Goal: Task Accomplishment & Management: Use online tool/utility

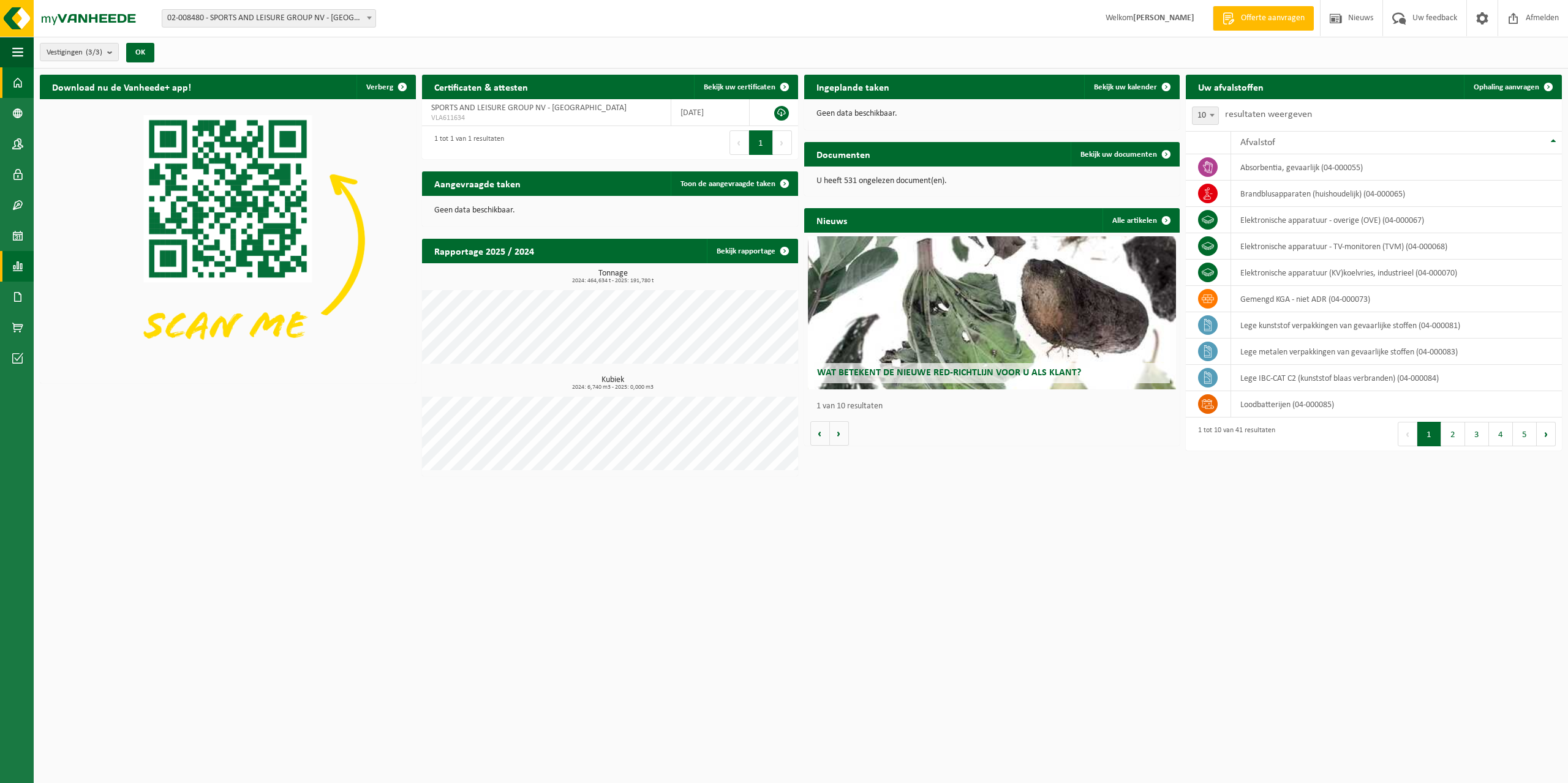
click at [14, 267] on span at bounding box center [18, 266] width 11 height 31
click at [147, 54] on button "OK" at bounding box center [140, 53] width 28 height 20
click at [22, 269] on span at bounding box center [18, 266] width 11 height 31
click at [90, 295] on span "In lijstvorm" at bounding box center [92, 292] width 43 height 23
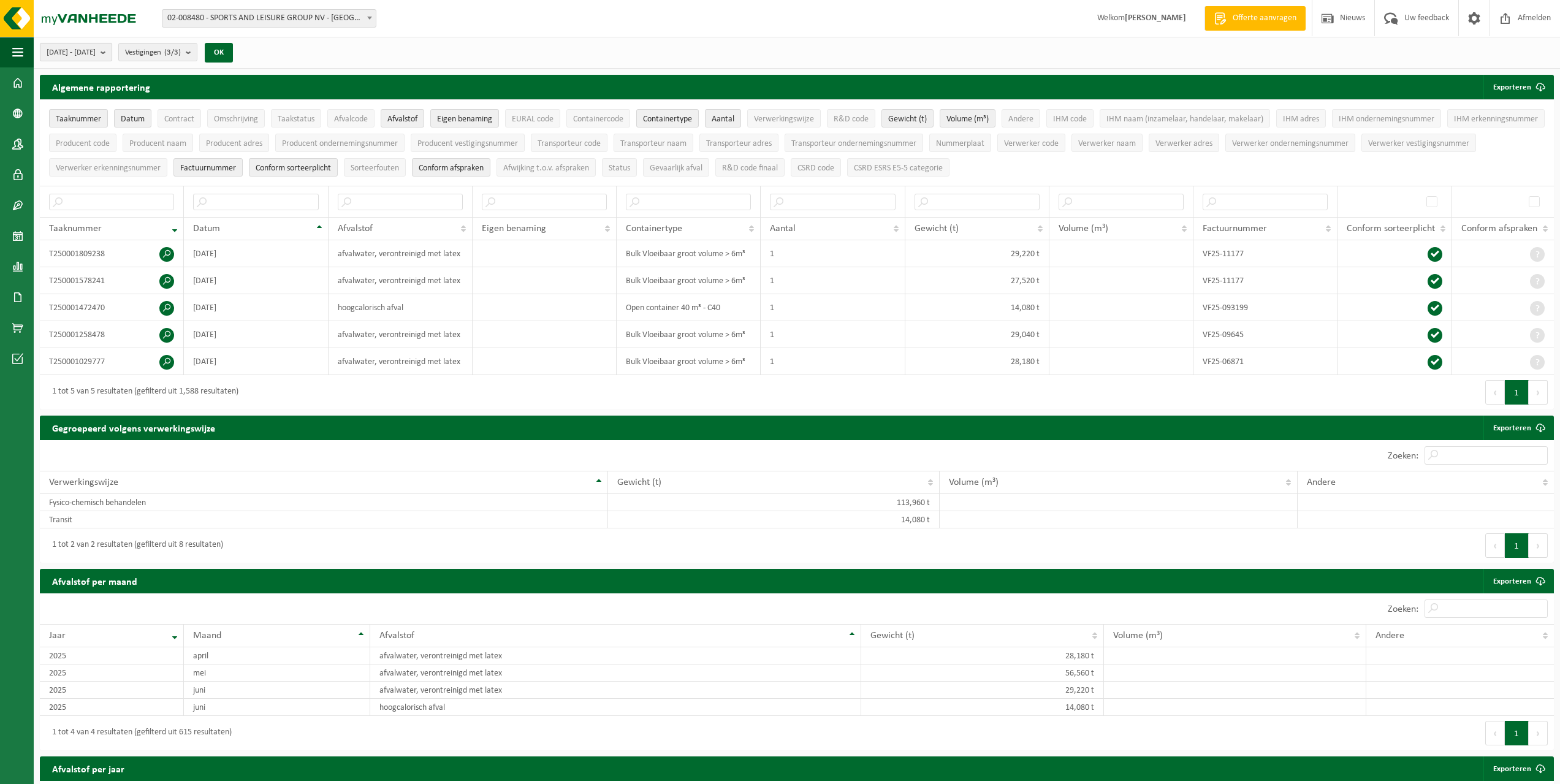
click at [112, 52] on b "submit" at bounding box center [106, 52] width 11 height 17
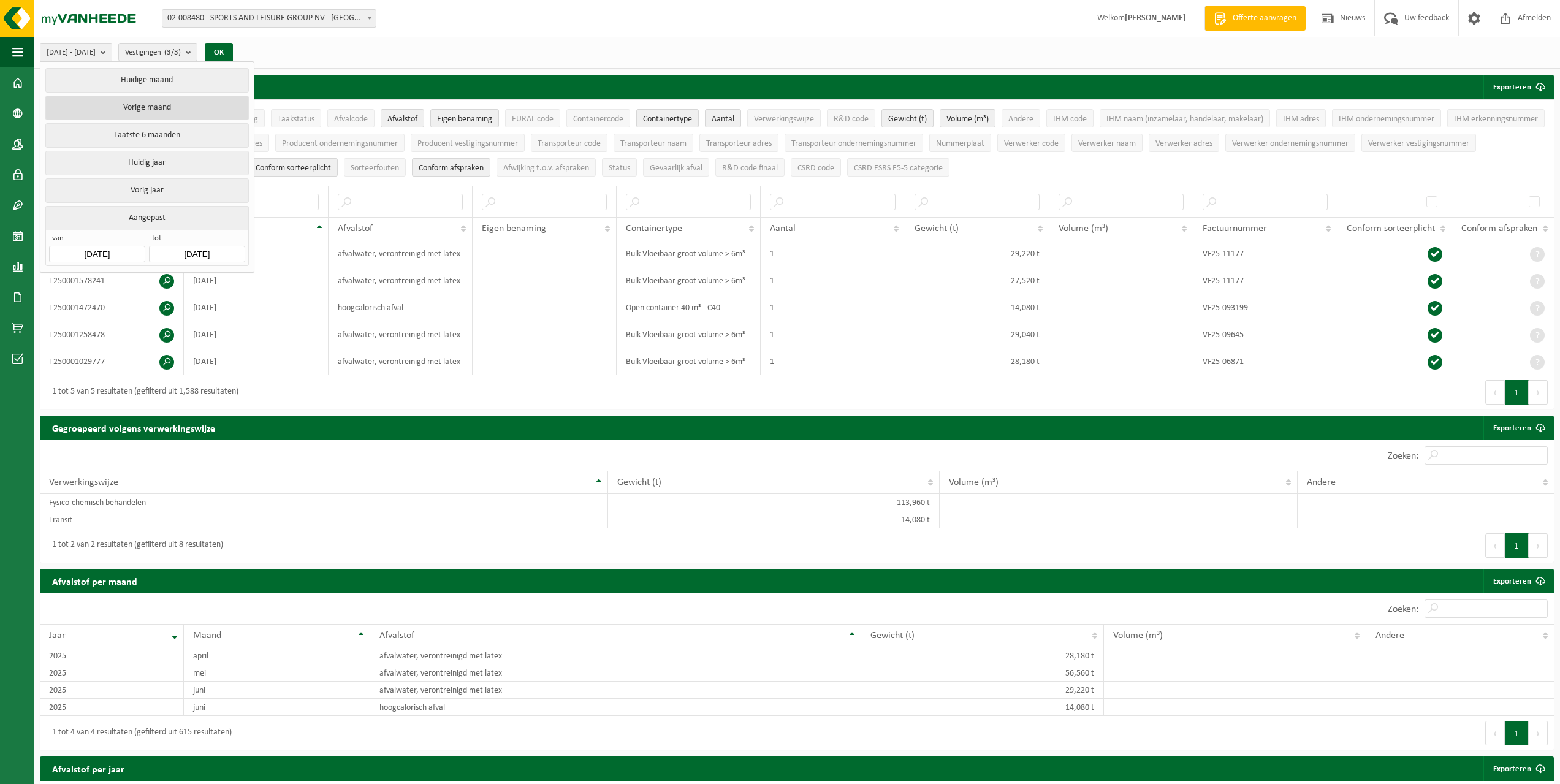
click at [138, 102] on button "Vorige maand" at bounding box center [147, 107] width 203 height 25
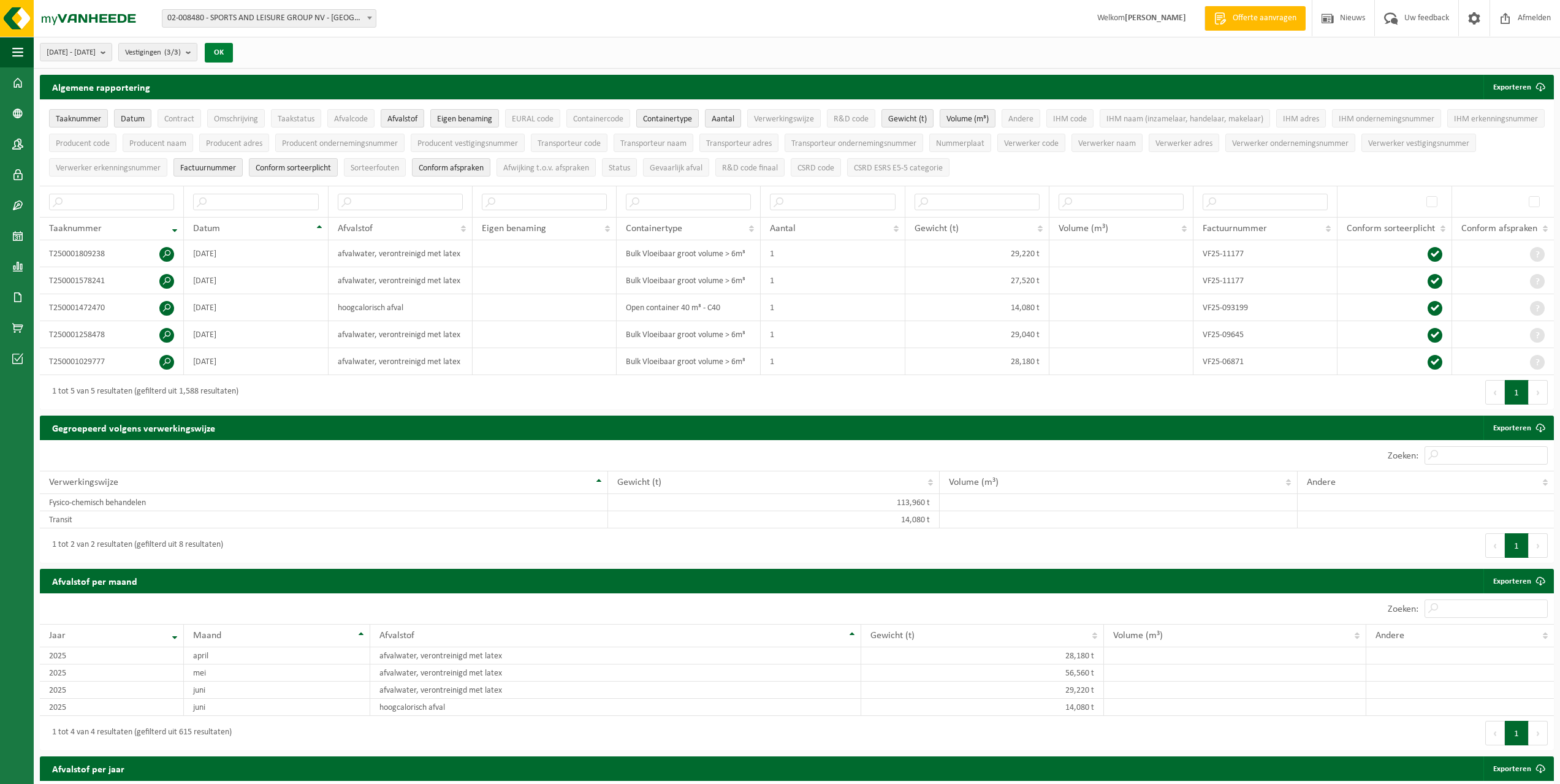
click at [233, 47] on button "OK" at bounding box center [219, 53] width 28 height 20
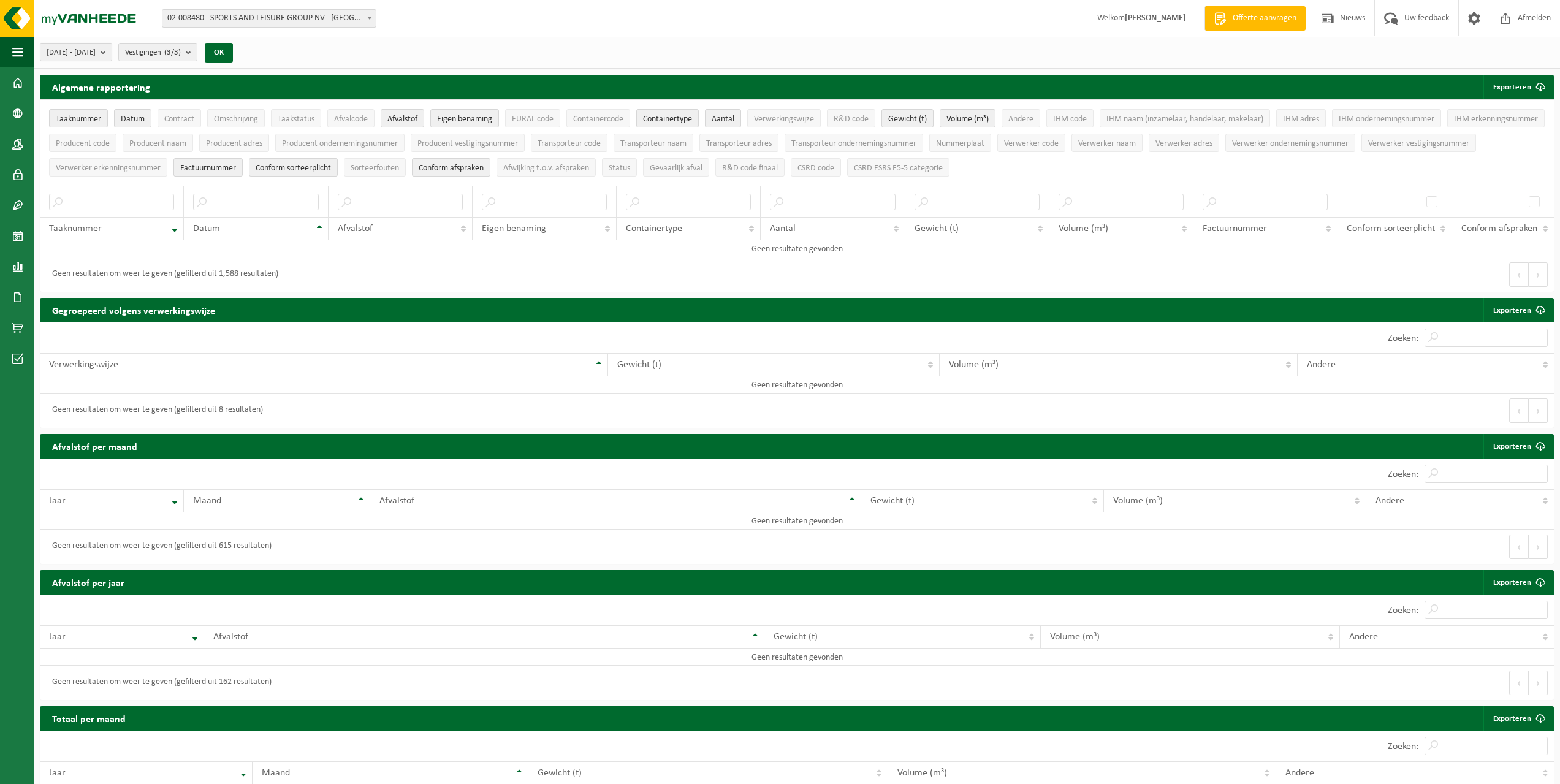
click at [112, 50] on b "submit" at bounding box center [106, 52] width 11 height 17
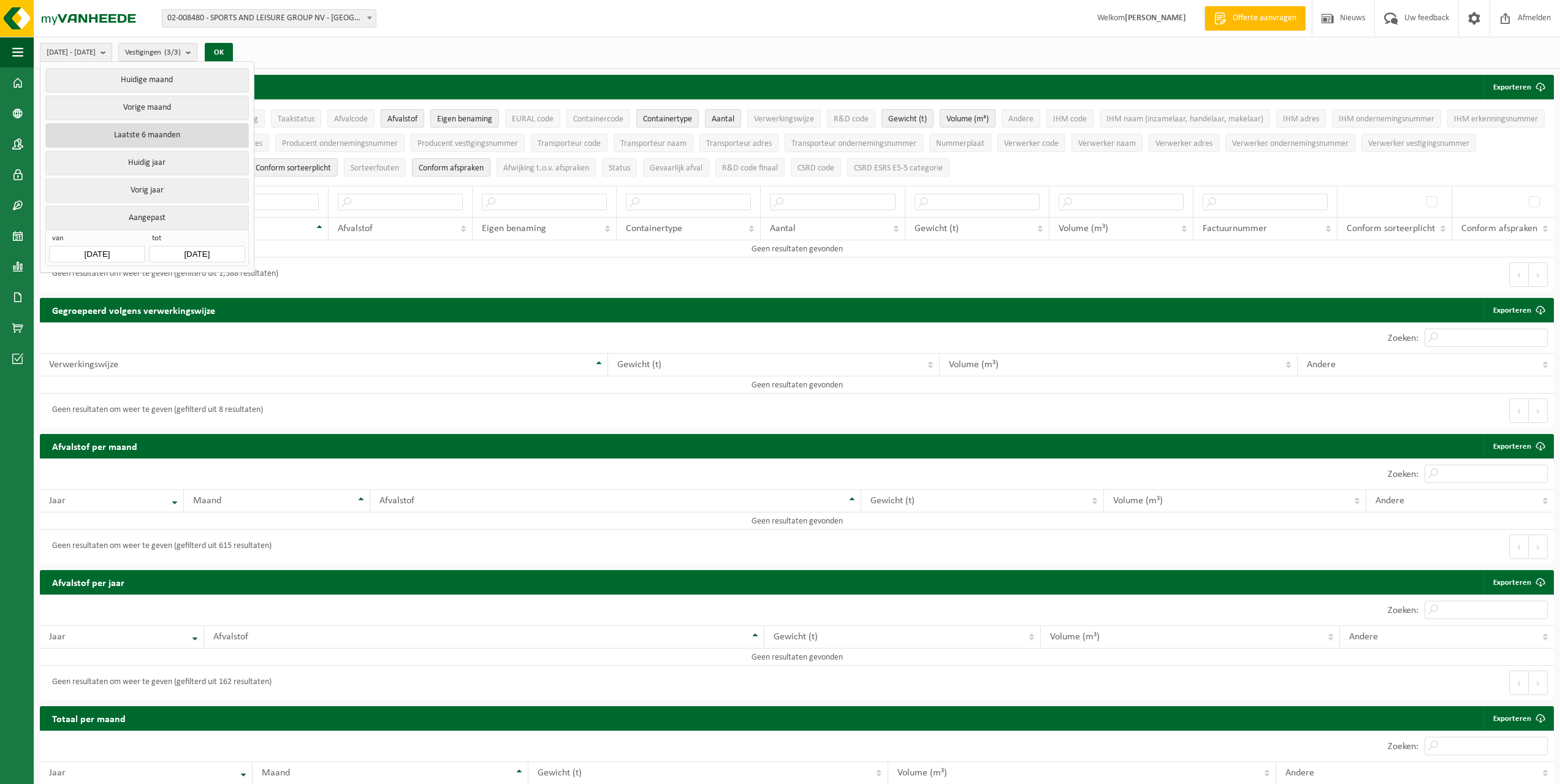
click at [134, 135] on button "Laatste 6 maanden" at bounding box center [147, 135] width 203 height 25
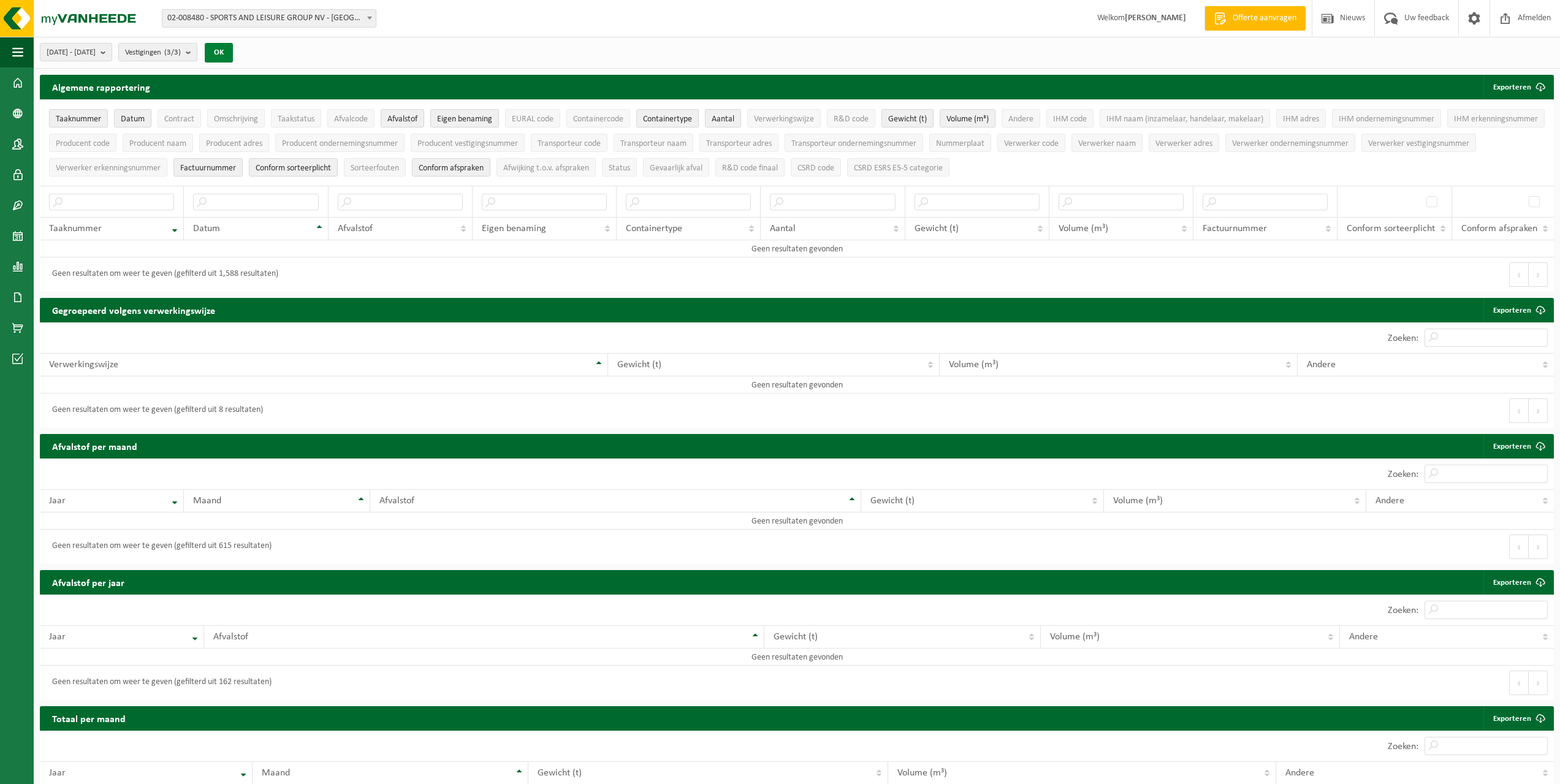
click at [233, 55] on button "OK" at bounding box center [219, 53] width 28 height 20
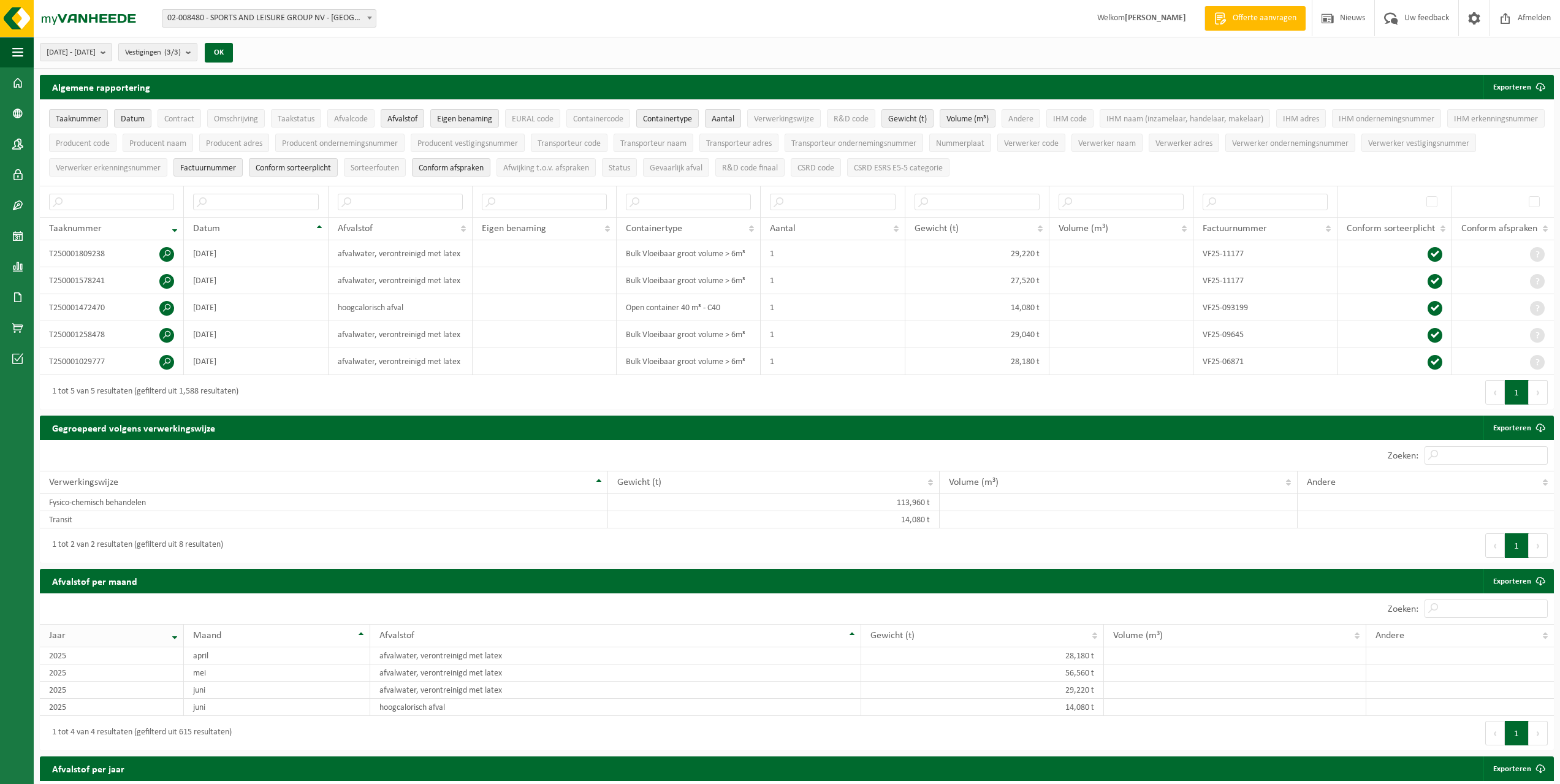
click at [44, 644] on th "Jaar" at bounding box center [112, 635] width 144 height 23
click at [112, 51] on b "submit" at bounding box center [106, 52] width 11 height 17
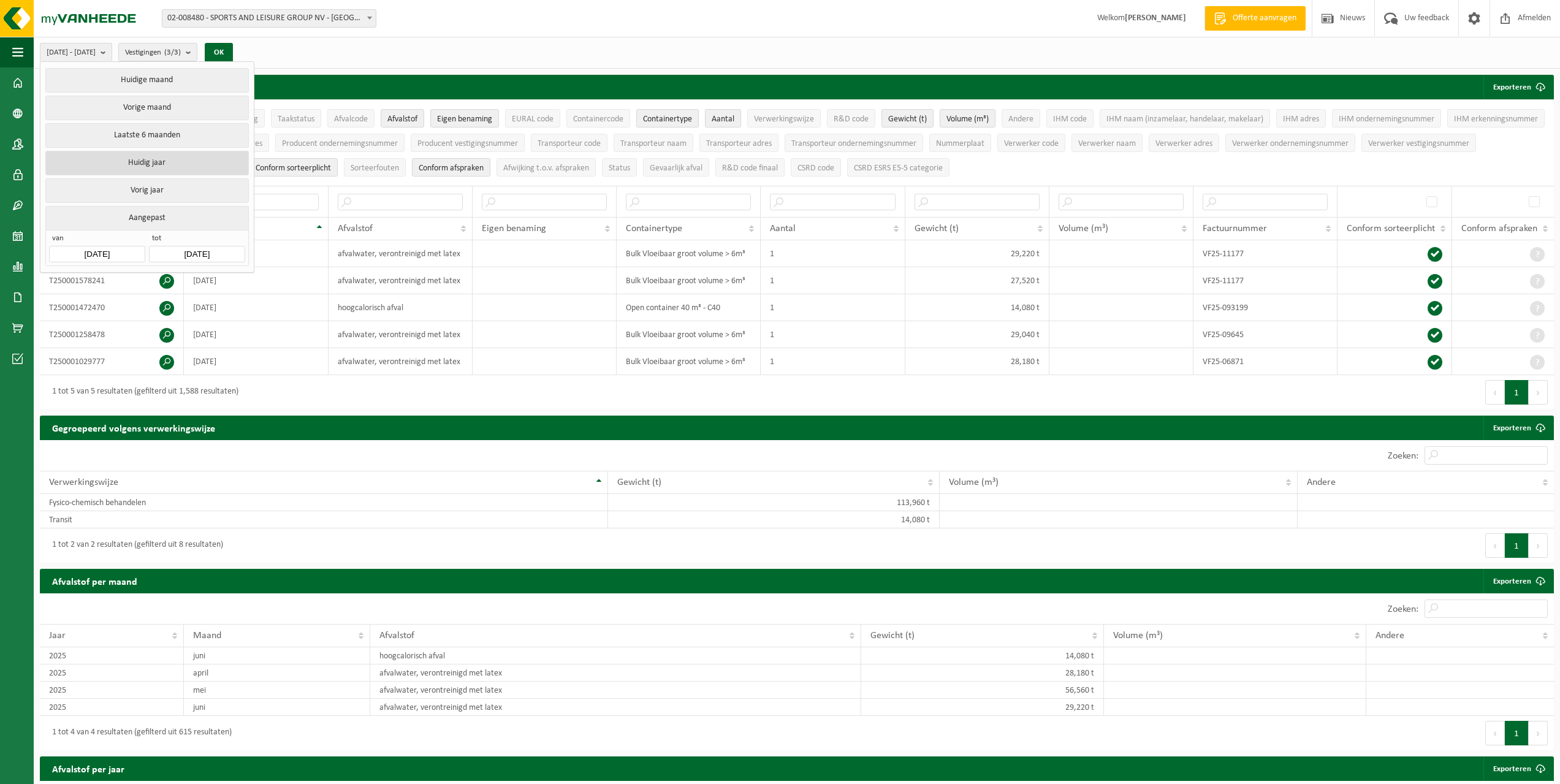
click at [147, 162] on button "Huidig jaar" at bounding box center [147, 163] width 203 height 25
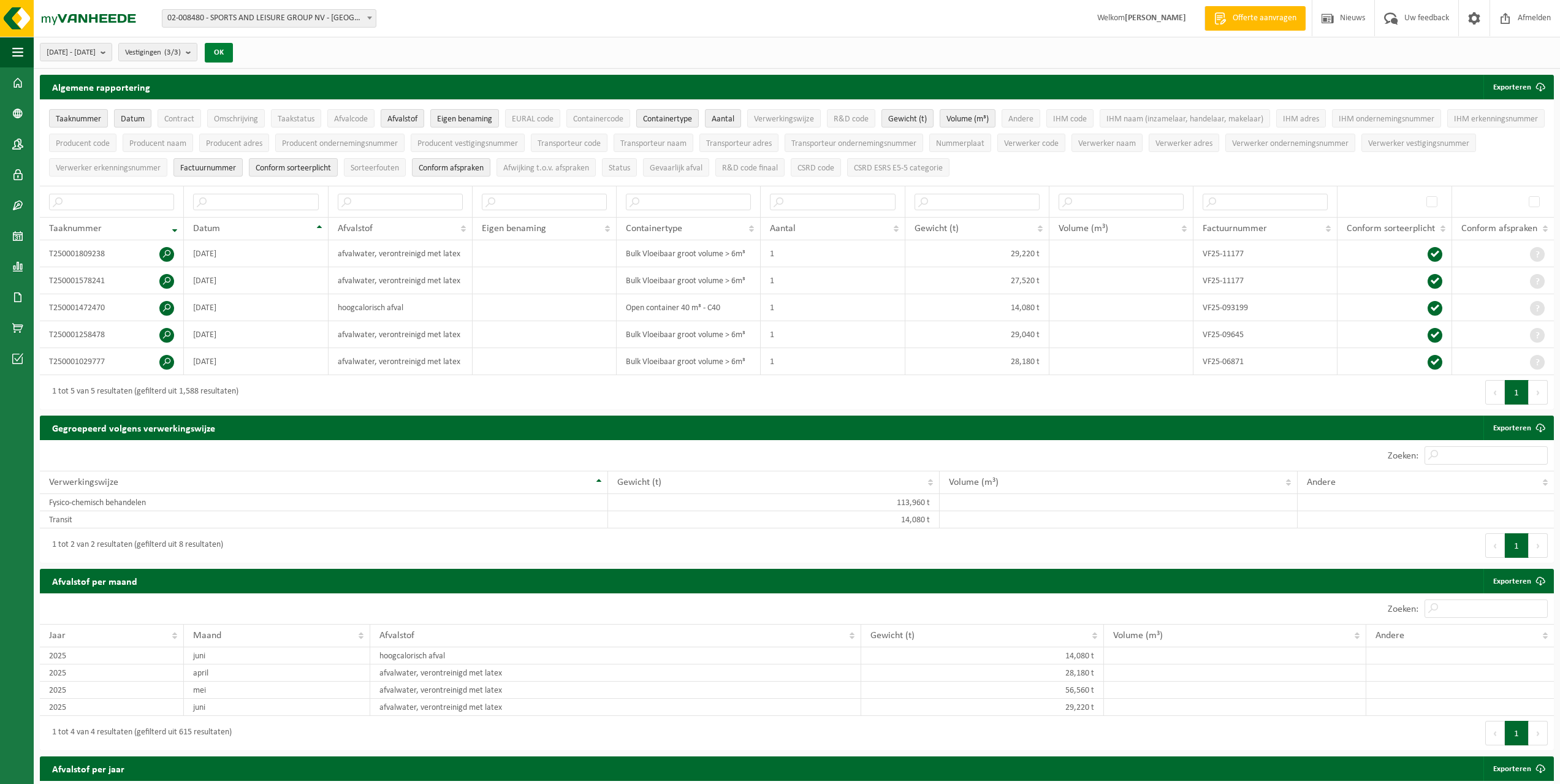
click at [233, 52] on button "OK" at bounding box center [219, 53] width 28 height 20
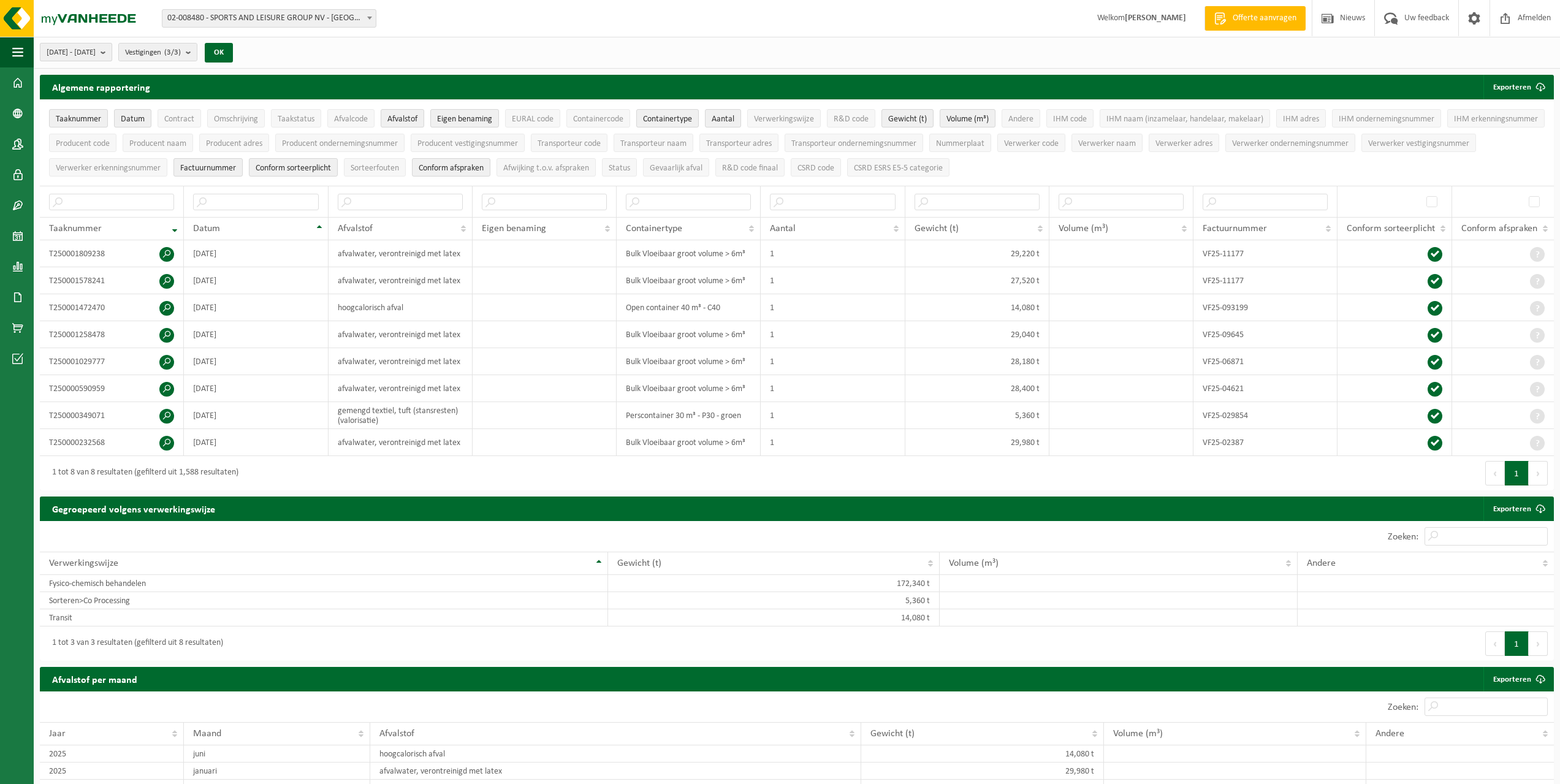
click at [112, 53] on b "submit" at bounding box center [106, 52] width 11 height 17
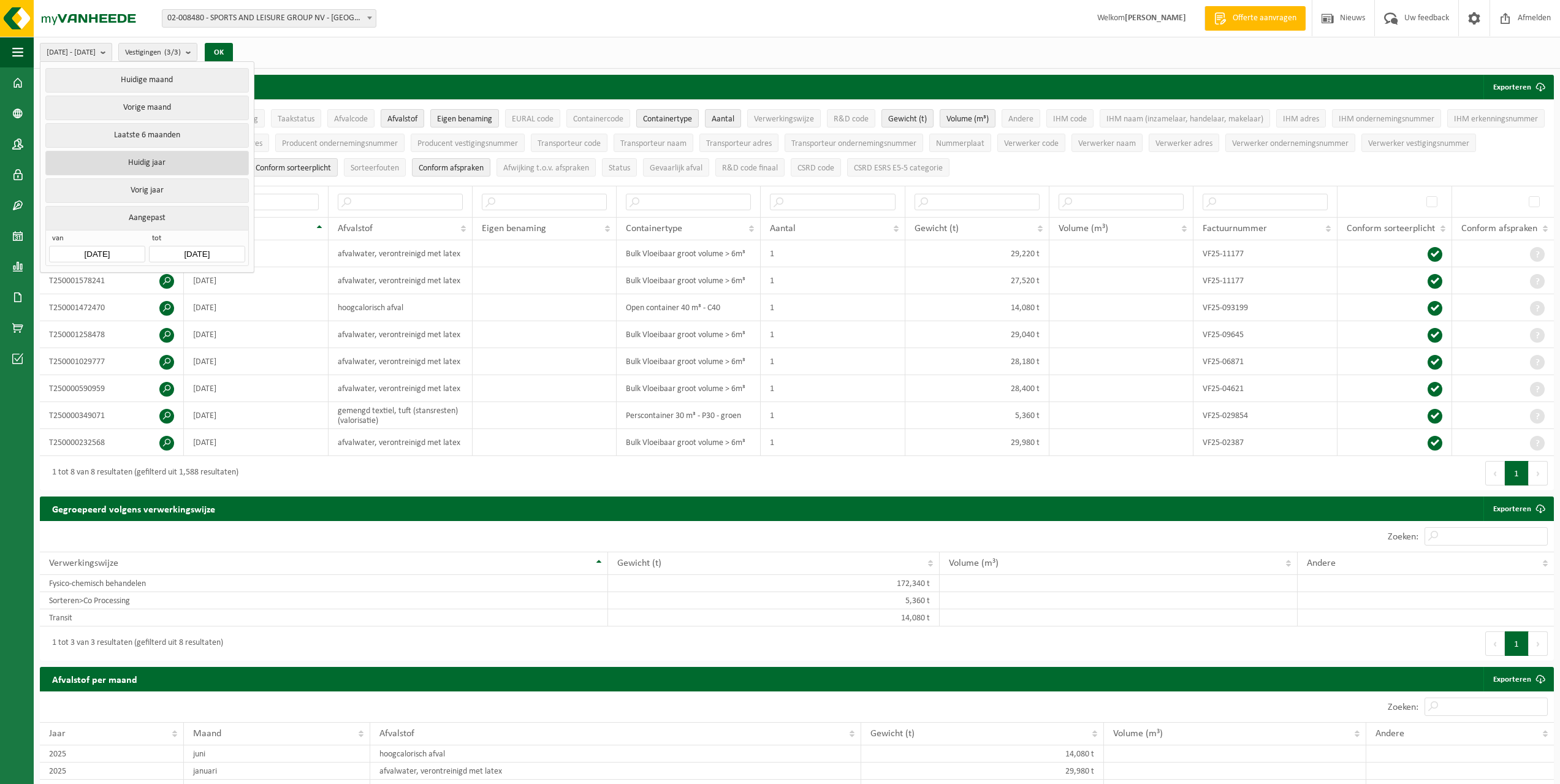
click at [149, 161] on button "Huidig jaar" at bounding box center [147, 163] width 203 height 25
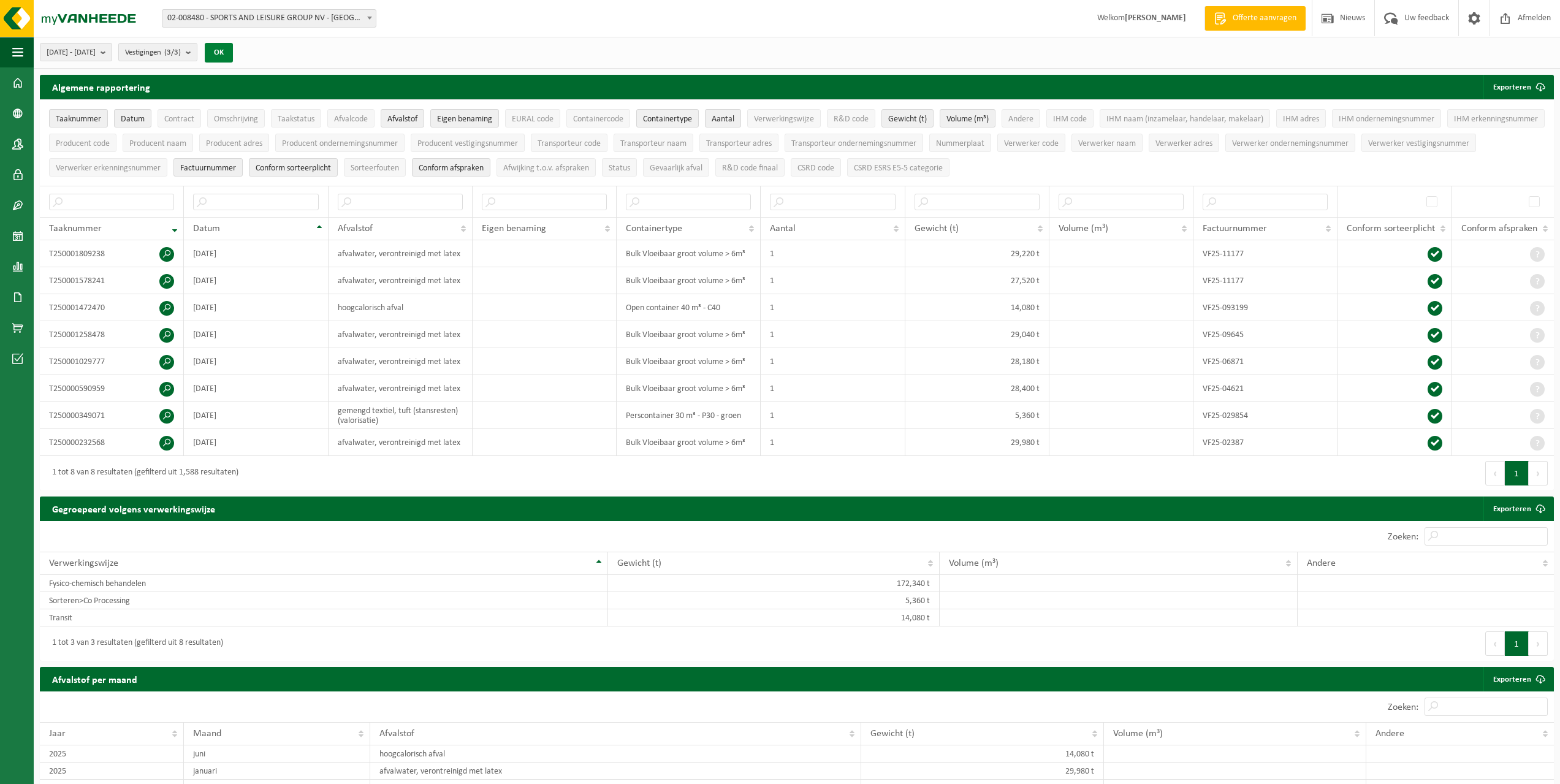
click at [233, 55] on button "OK" at bounding box center [219, 53] width 28 height 20
click at [1501, 86] on button "Exporteren" at bounding box center [1518, 87] width 69 height 25
click at [1501, 133] on link "Alle beschikbare kolommen" at bounding box center [1497, 136] width 111 height 25
